Goal: Find specific page/section: Find specific page/section

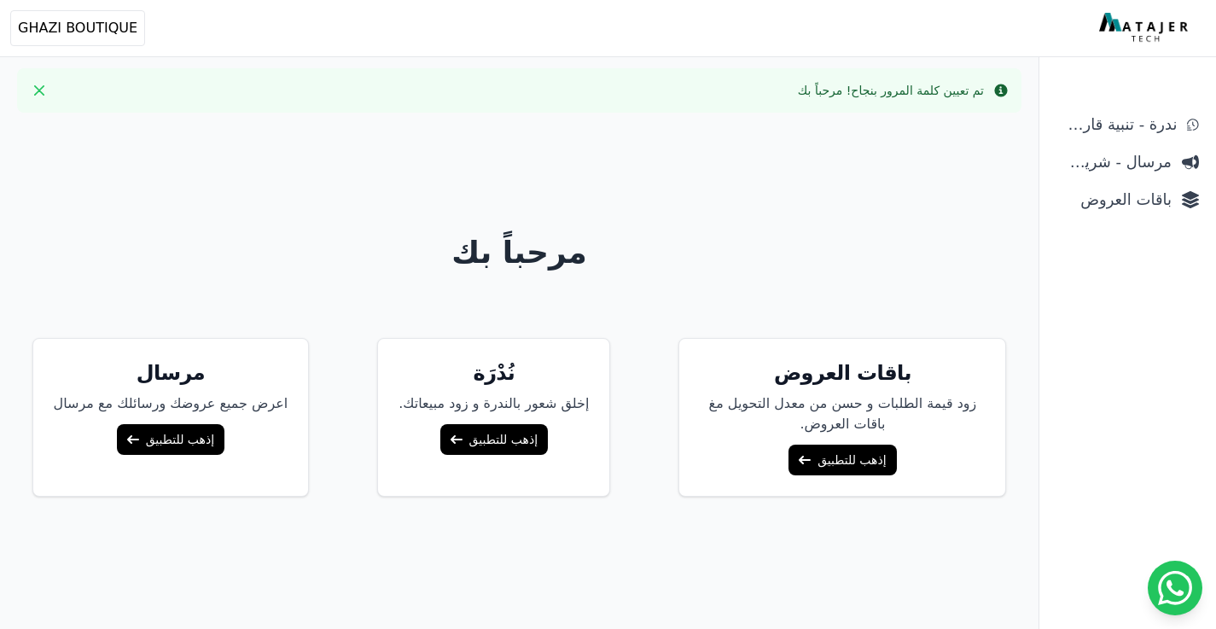
click at [799, 454] on icon at bounding box center [805, 460] width 12 height 12
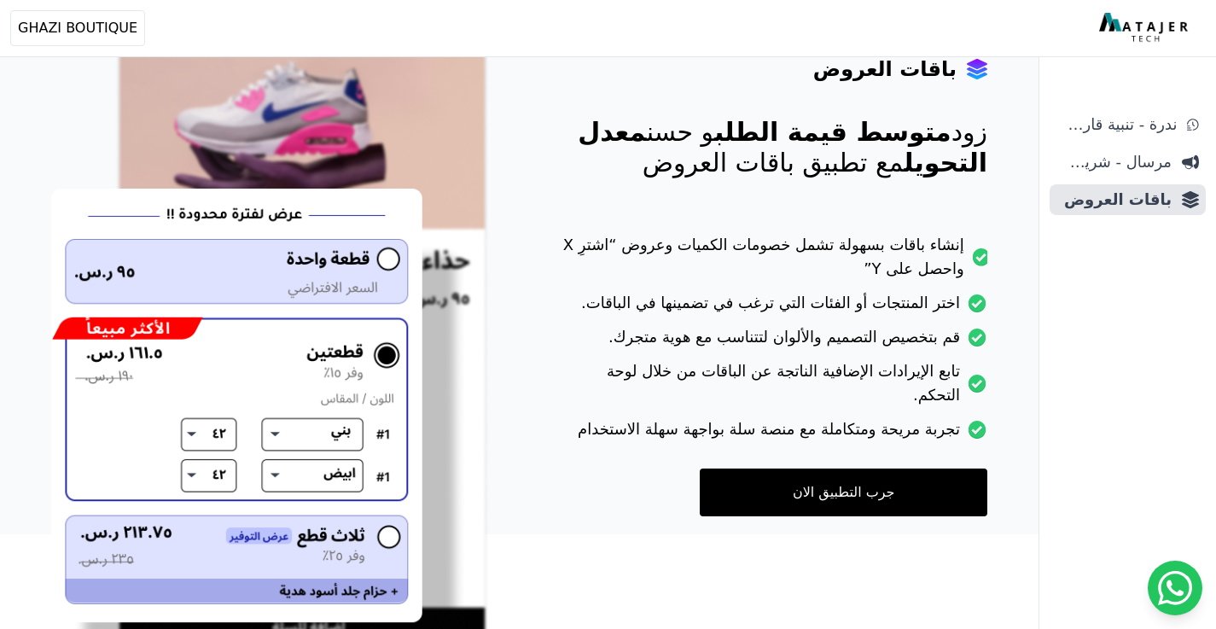
scroll to position [166, 0]
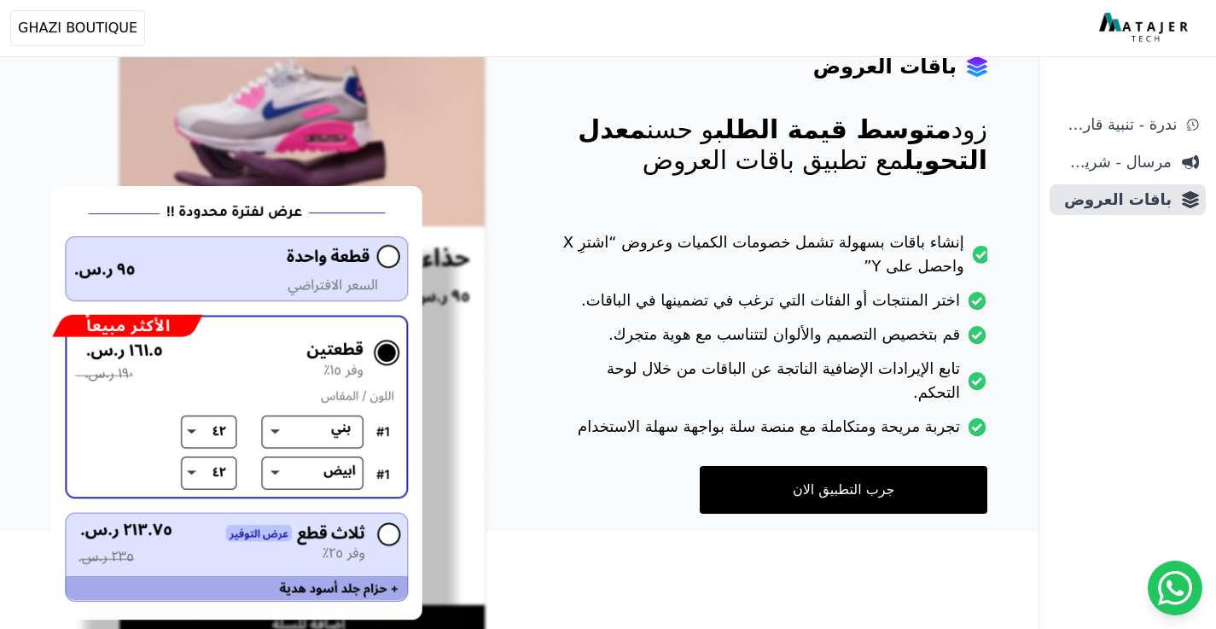
click at [320, 451] on img at bounding box center [269, 369] width 437 height 660
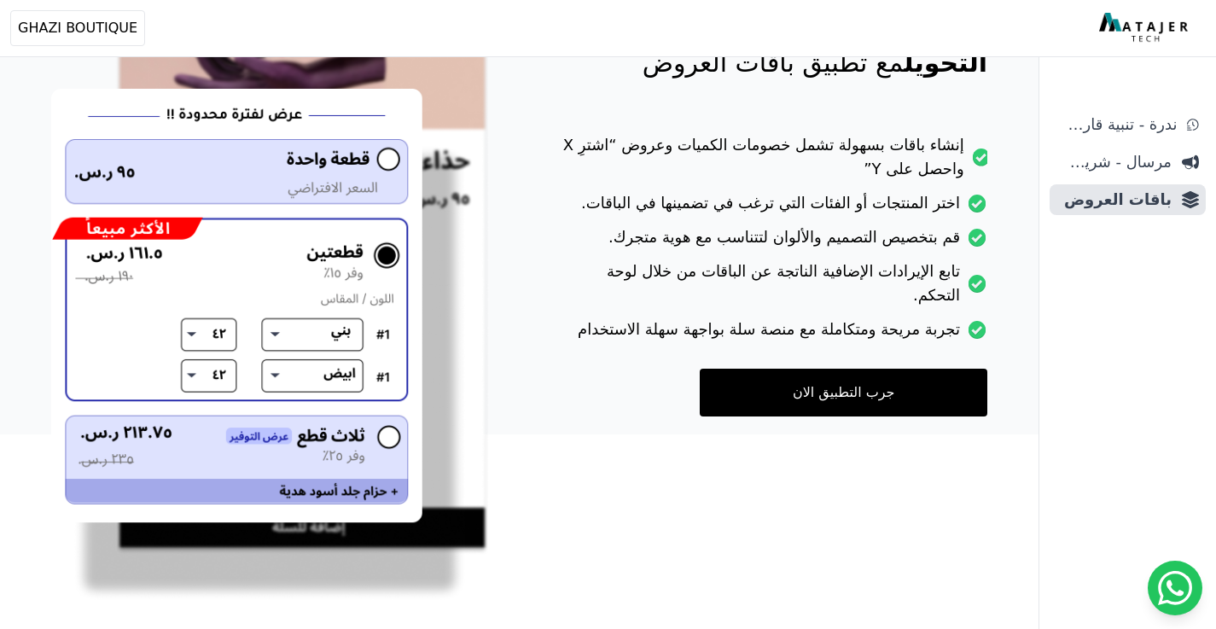
scroll to position [261, 0]
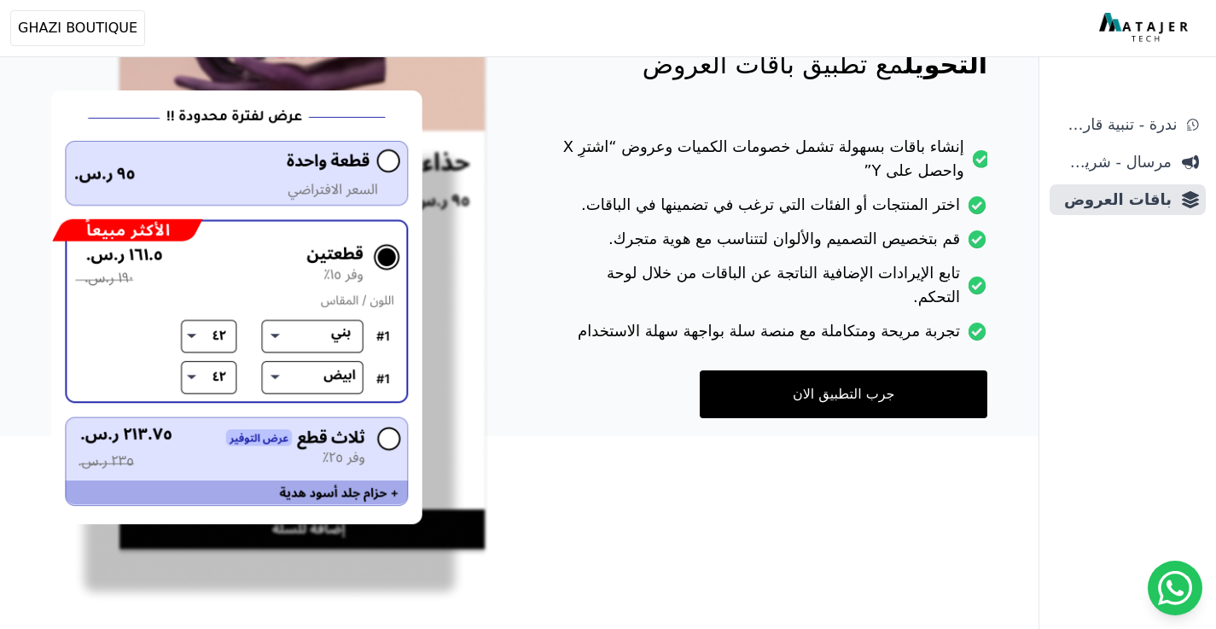
click at [387, 167] on img at bounding box center [269, 274] width 437 height 660
click at [387, 166] on img at bounding box center [269, 274] width 437 height 660
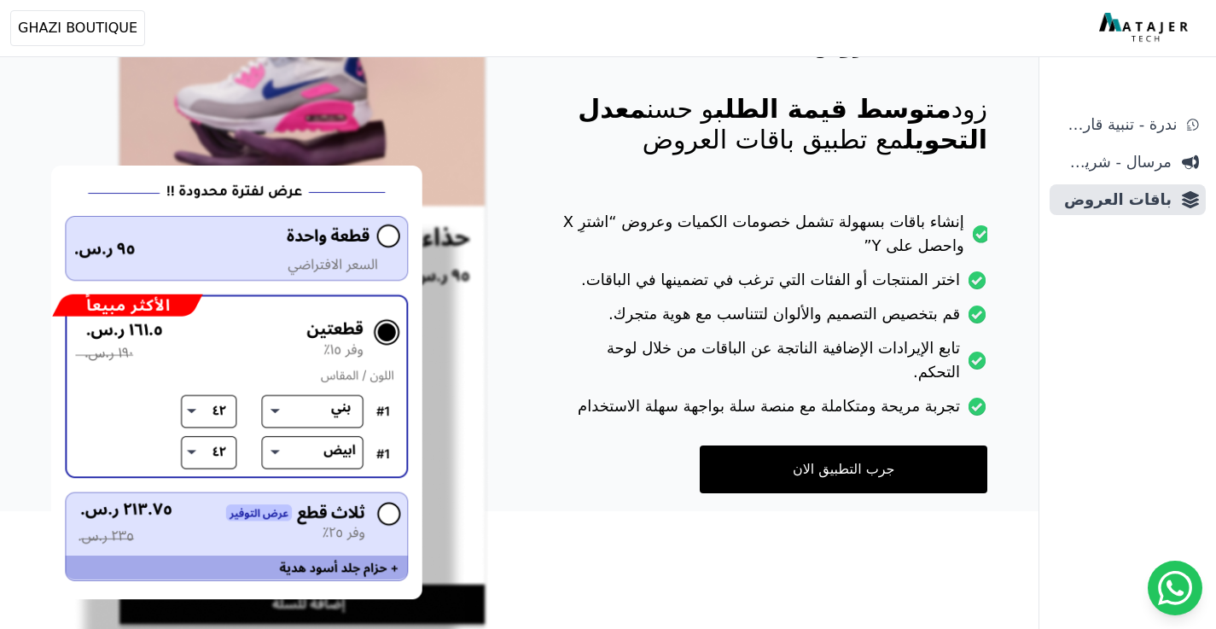
scroll to position [277, 0]
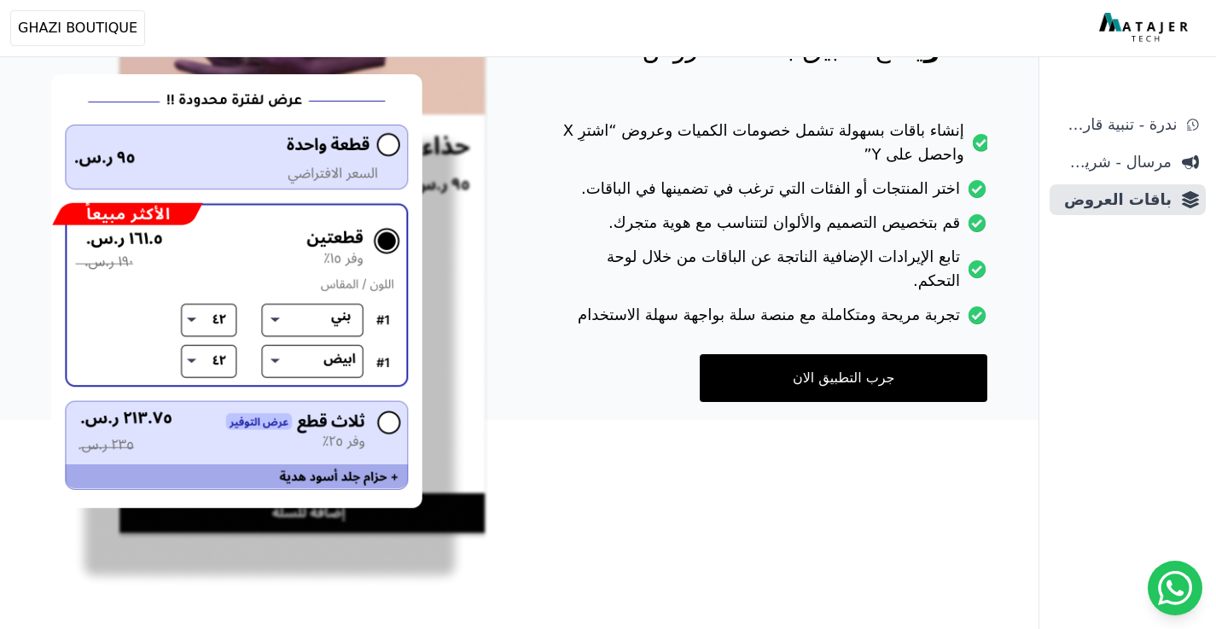
click at [373, 119] on img at bounding box center [269, 257] width 437 height 660
click at [375, 164] on img at bounding box center [269, 257] width 437 height 660
click at [786, 354] on link "جرب التطبيق الان" at bounding box center [844, 378] width 288 height 48
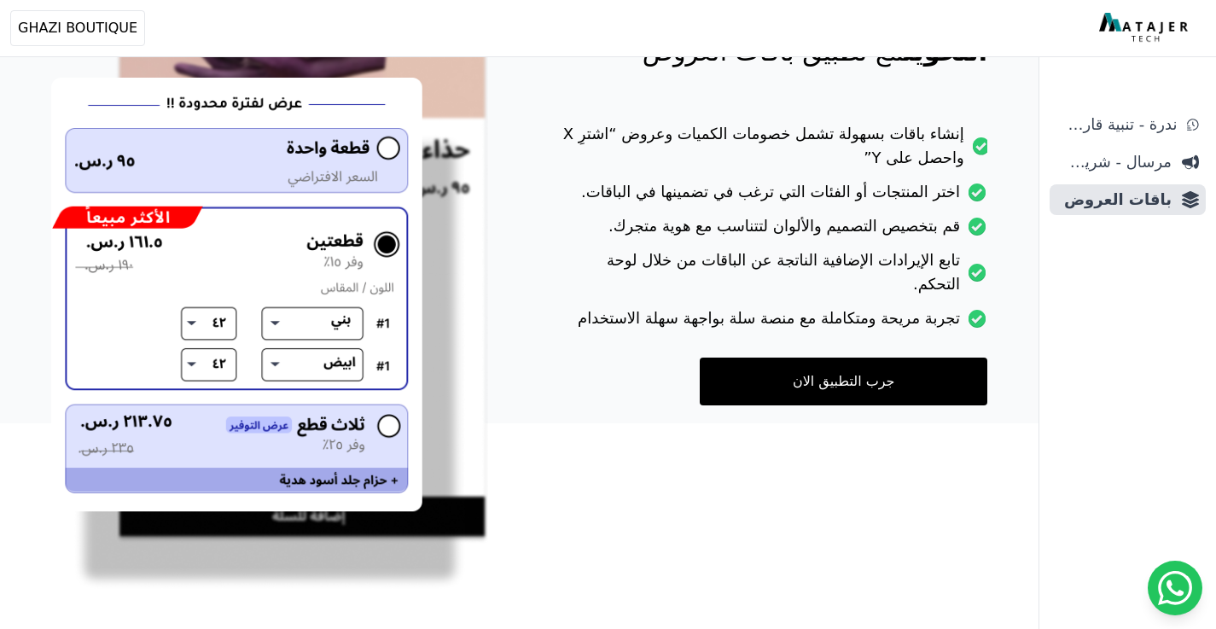
scroll to position [129, 0]
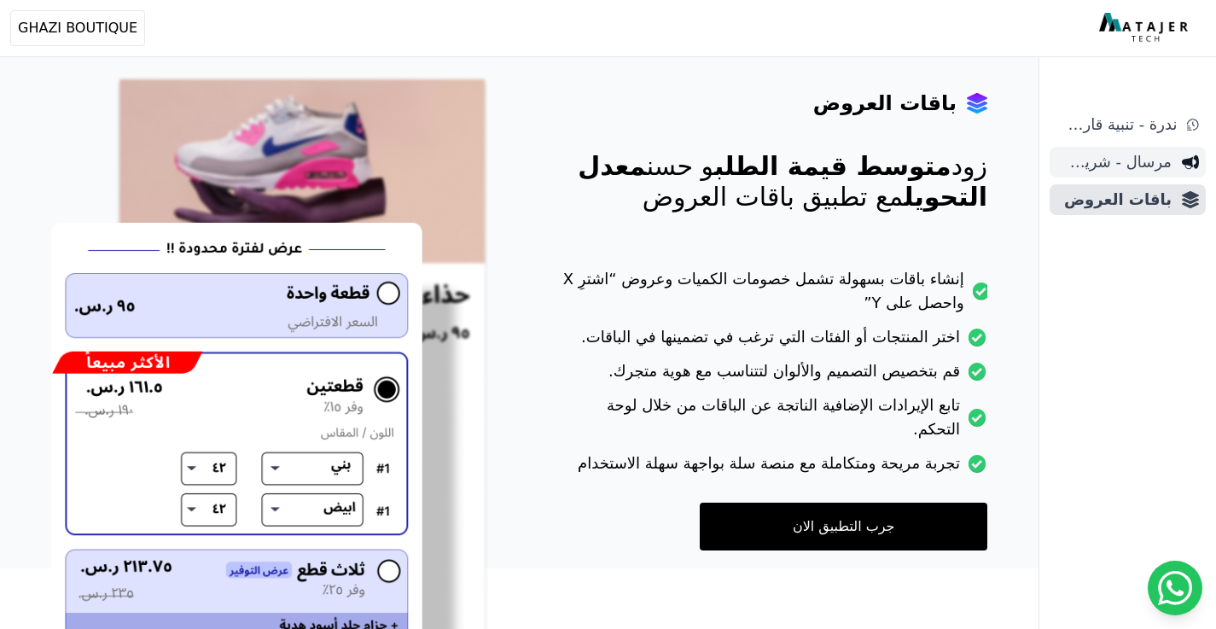
click at [1091, 154] on span "مرسال - شريط دعاية" at bounding box center [1113, 162] width 115 height 24
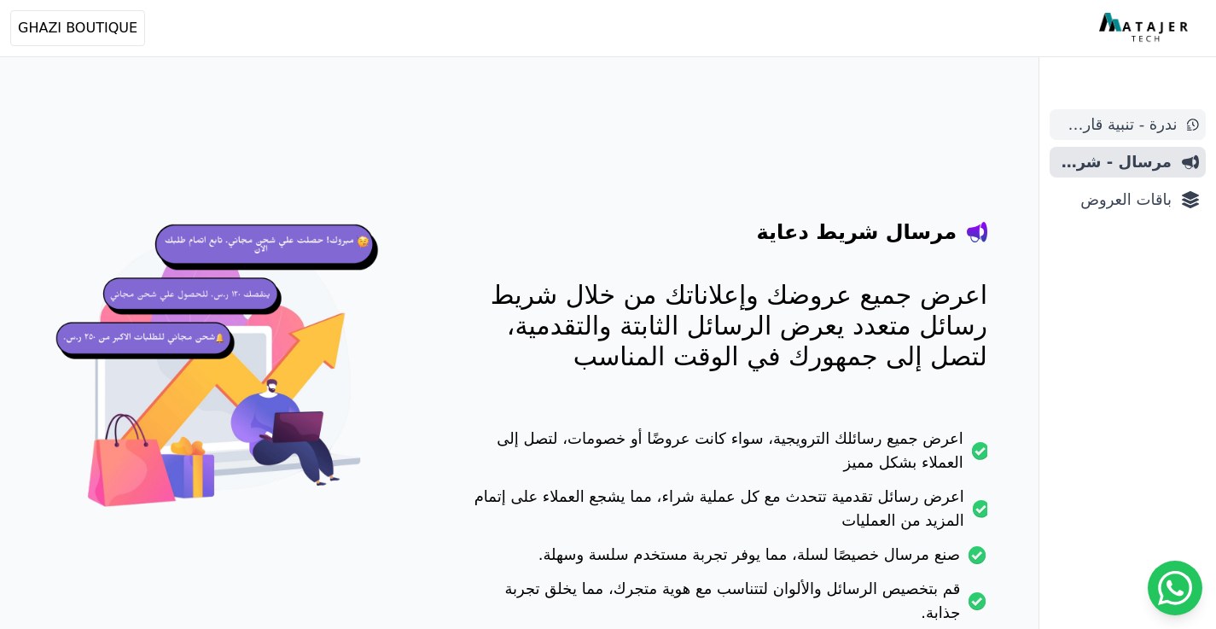
click at [1152, 121] on span "ندرة - تنبية قارب علي النفاذ" at bounding box center [1116, 125] width 120 height 24
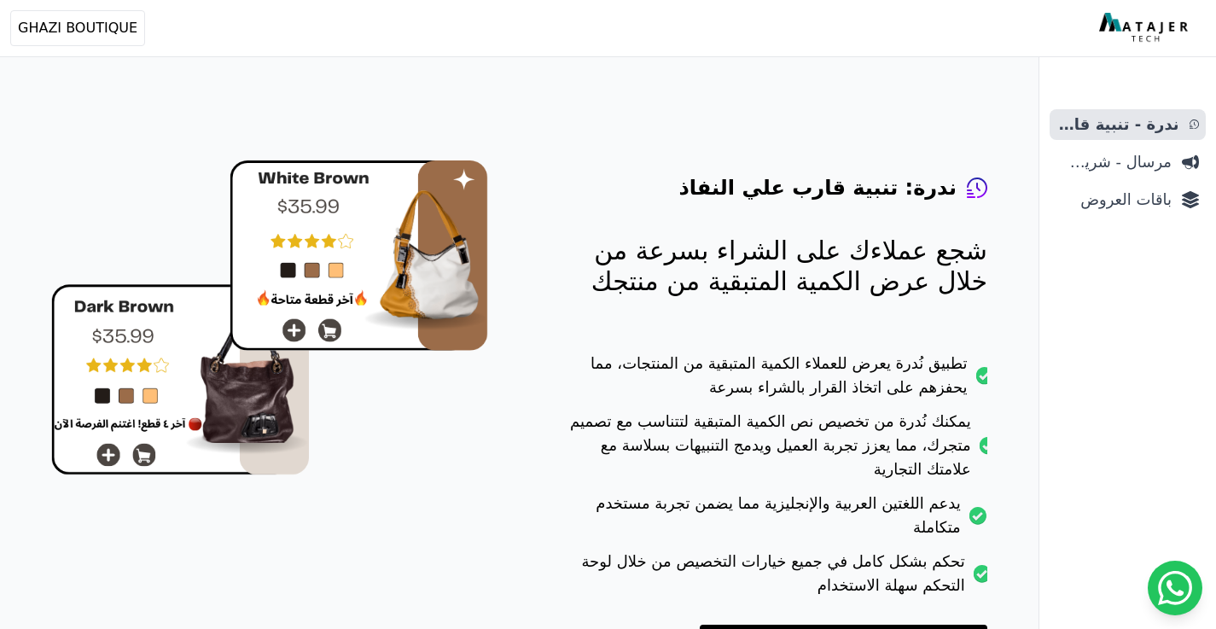
scroll to position [122, 0]
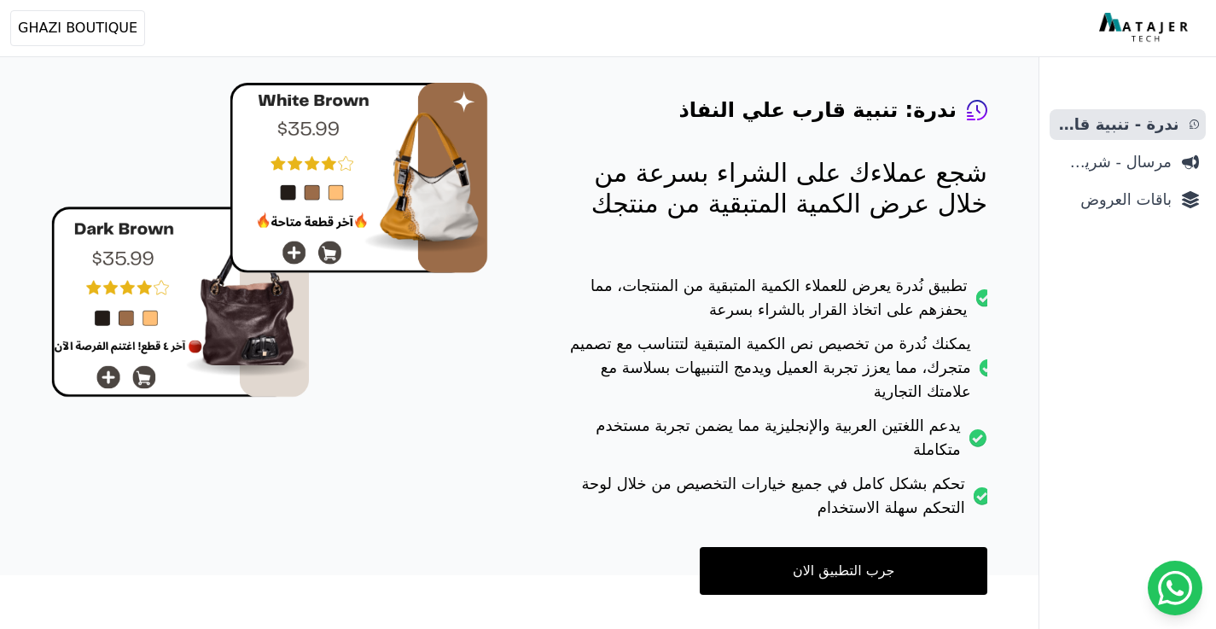
click at [832, 547] on link "جرب التطبيق الان" at bounding box center [844, 571] width 288 height 48
